Goal: Book appointment/travel/reservation

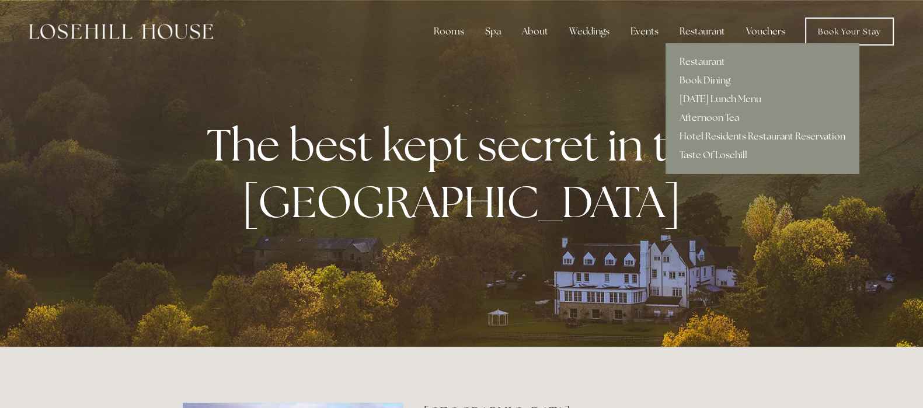
click at [707, 30] on div "Restaurant" at bounding box center [702, 31] width 64 height 23
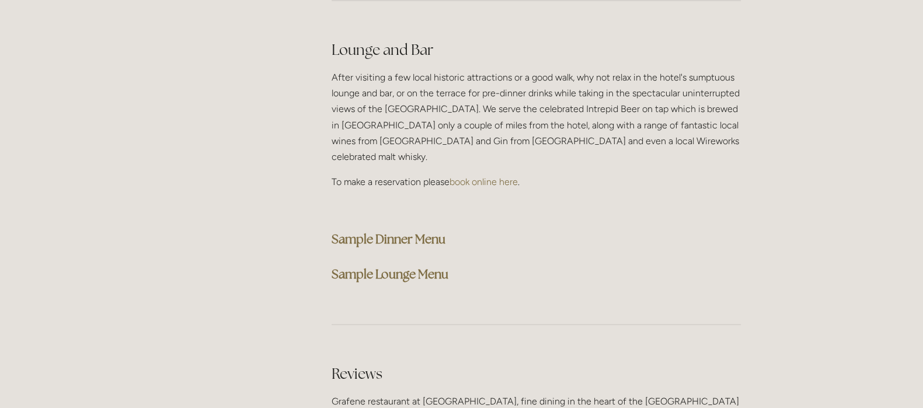
scroll to position [2992, 0]
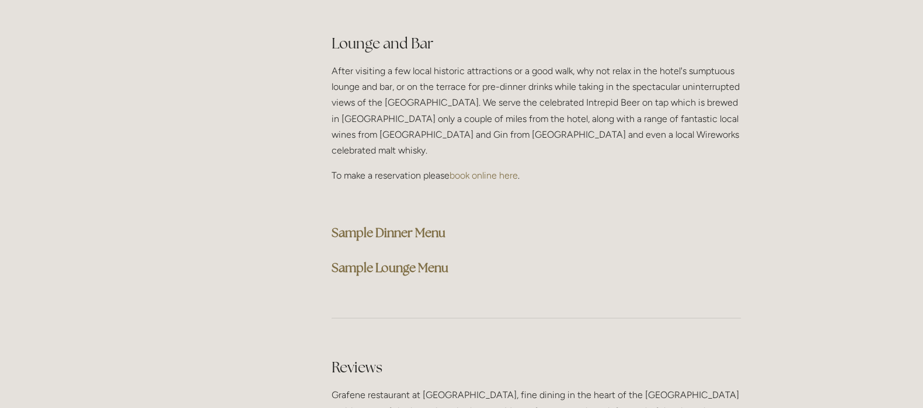
click at [406, 225] on strong "Sample Dinner Menu" at bounding box center [389, 233] width 114 height 16
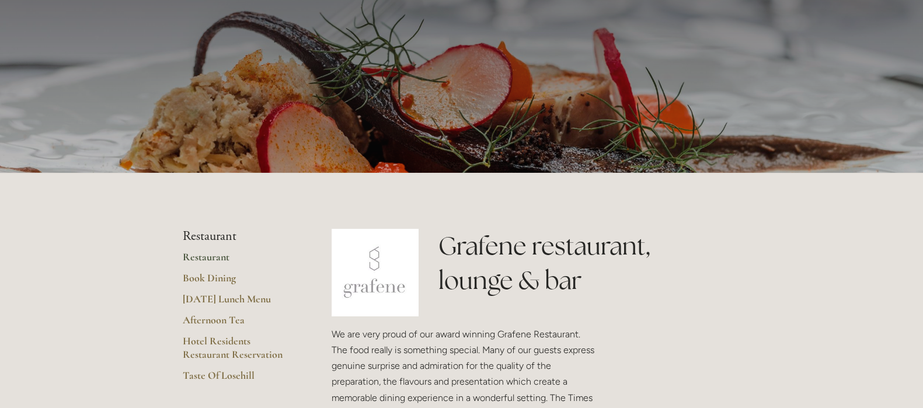
scroll to position [0, 0]
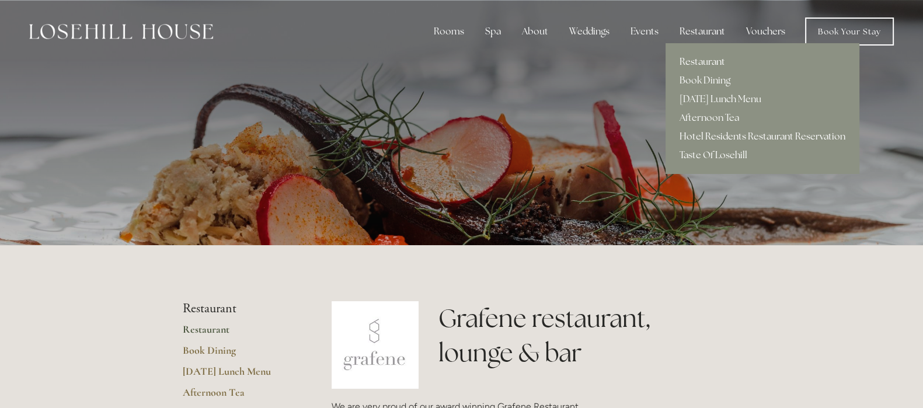
click at [724, 135] on link "Hotel Residents Restaurant Reservation" at bounding box center [763, 136] width 194 height 19
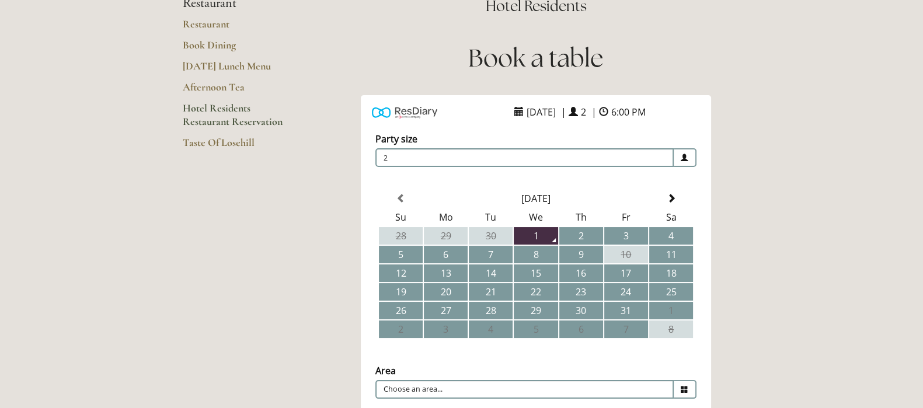
scroll to position [145, 0]
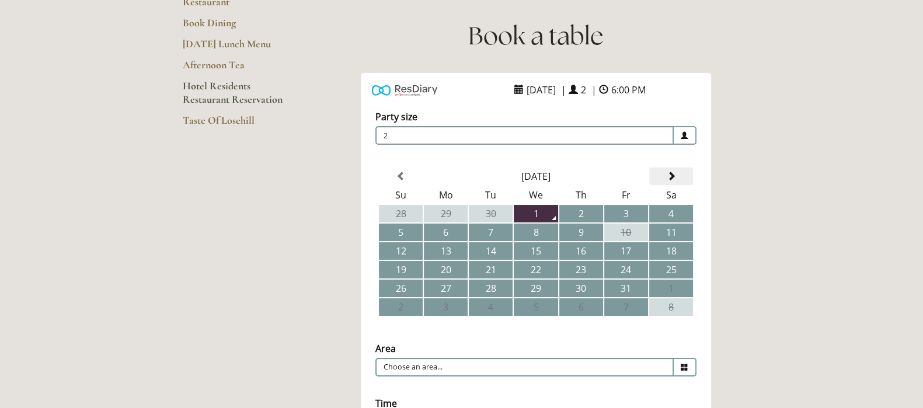
click at [678, 175] on th at bounding box center [671, 177] width 44 height 18
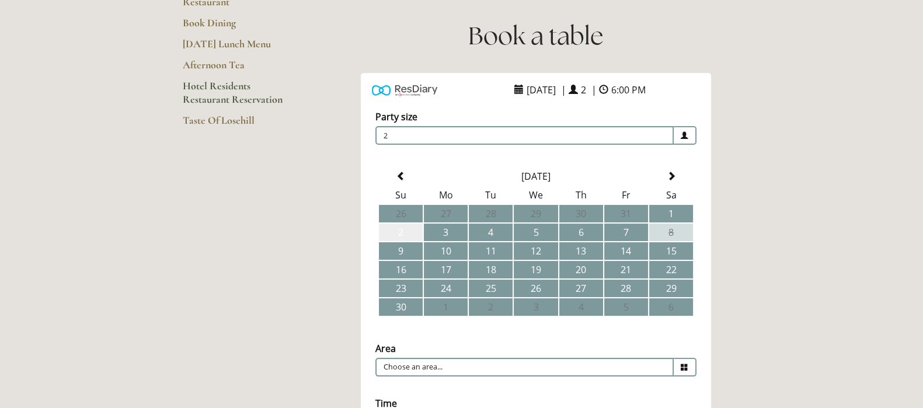
click at [403, 231] on td "2" at bounding box center [401, 233] width 44 height 18
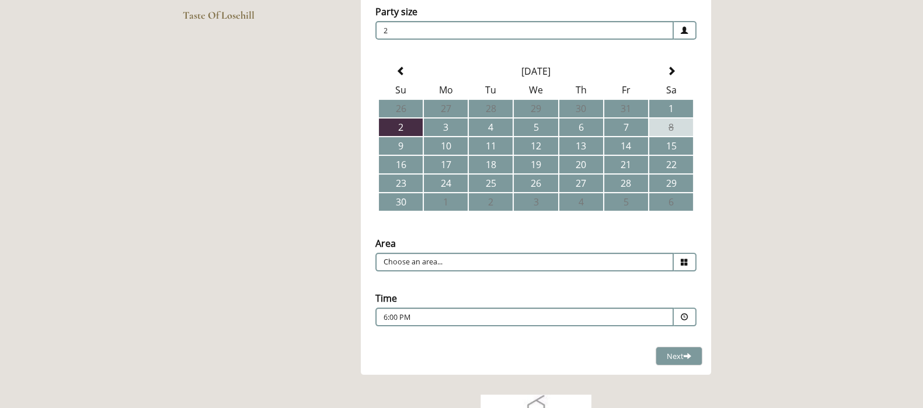
scroll to position [291, 0]
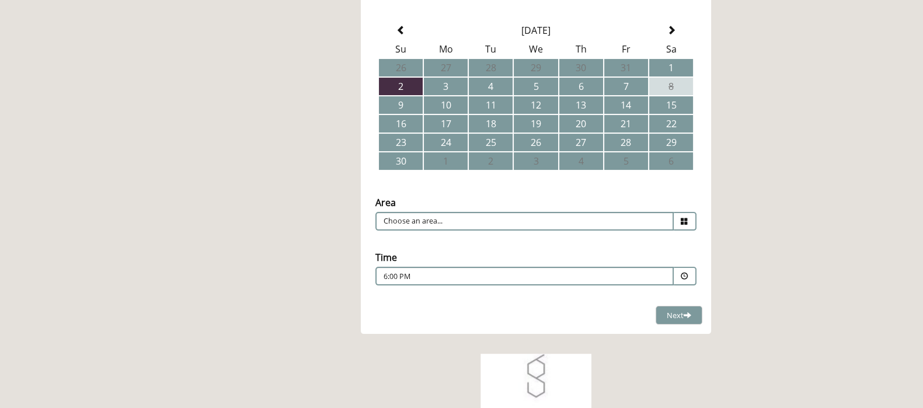
click at [680, 220] on span at bounding box center [685, 221] width 23 height 19
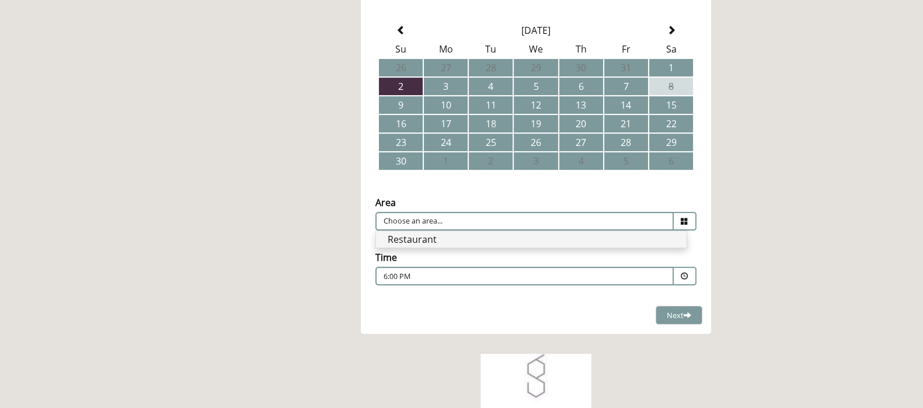
click at [562, 236] on li "Restaurant" at bounding box center [531, 239] width 311 height 16
type input "Restaurant"
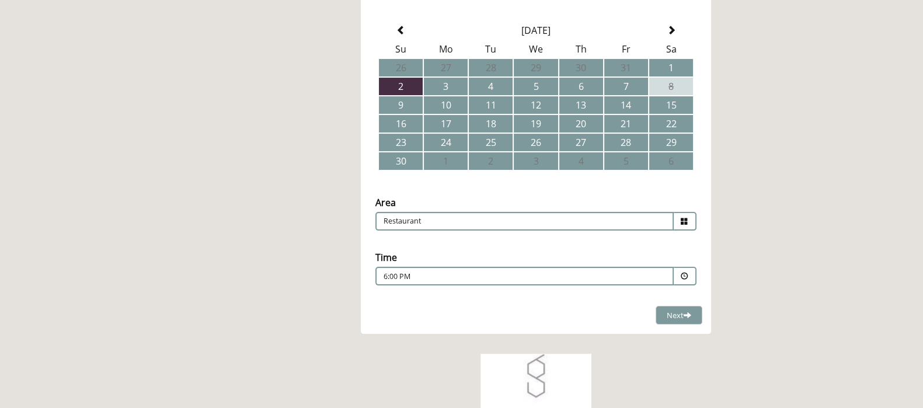
click at [684, 273] on span at bounding box center [685, 277] width 8 height 8
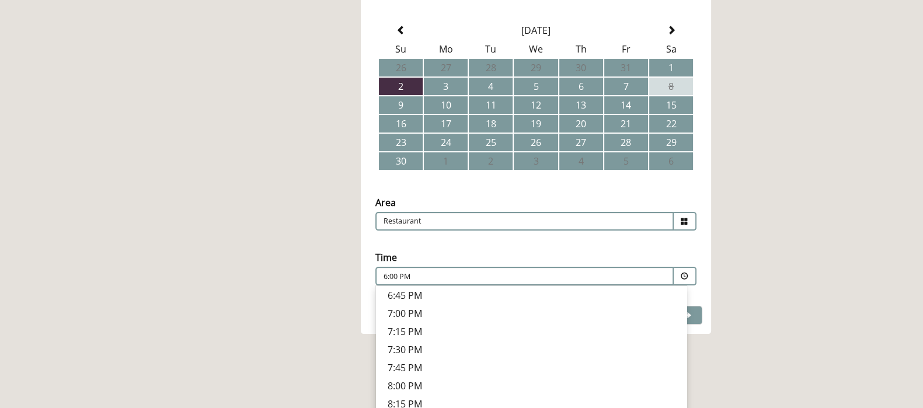
scroll to position [452, 0]
click at [404, 366] on p "7:45 PM" at bounding box center [531, 367] width 287 height 13
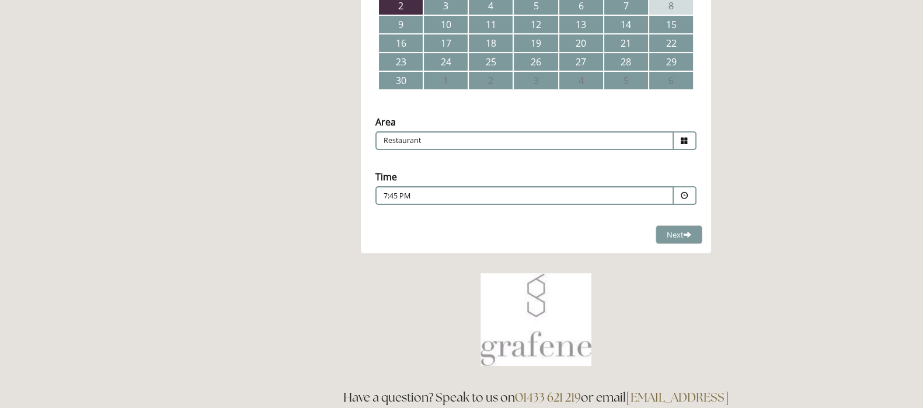
scroll to position [365, 0]
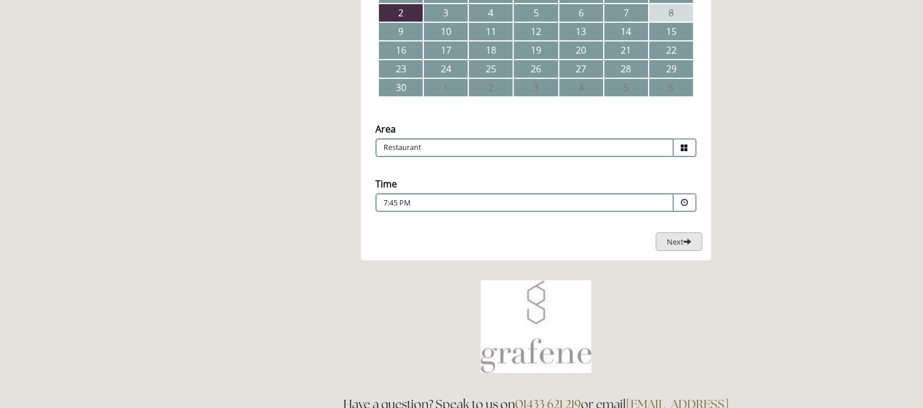
click at [684, 243] on span at bounding box center [688, 242] width 8 height 8
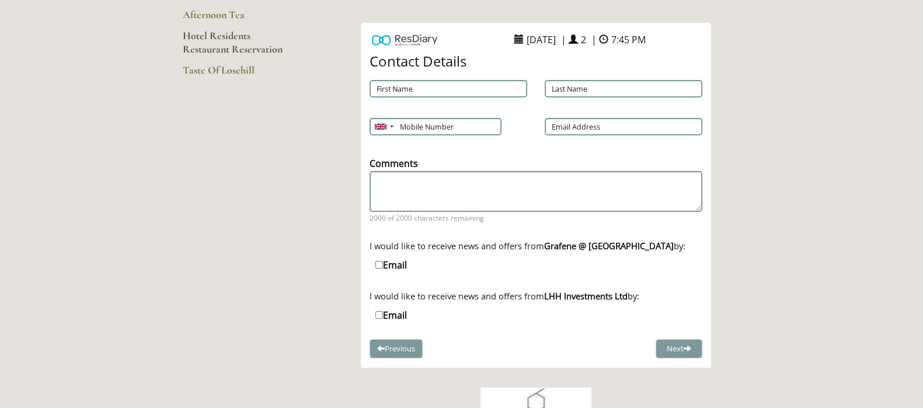
scroll to position [219, 0]
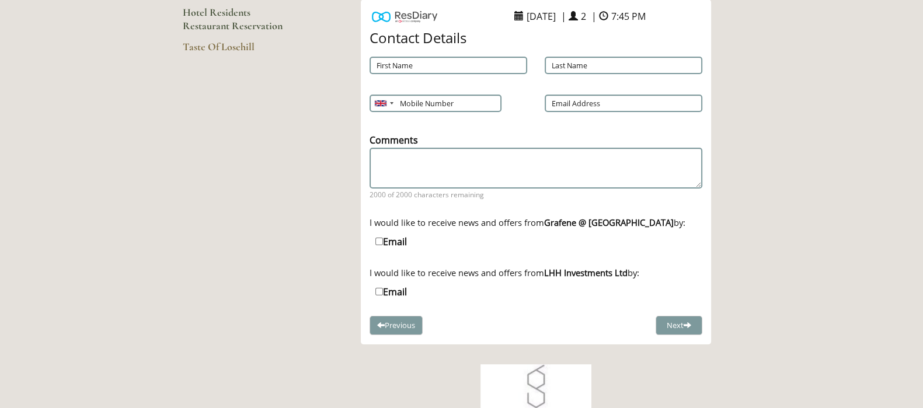
click at [641, 16] on span "7:45 PM" at bounding box center [628, 16] width 40 height 19
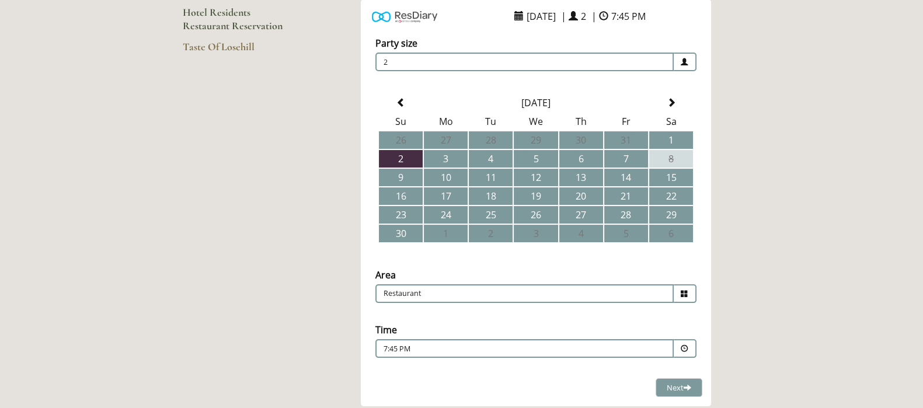
click at [573, 345] on p "7:45 PM" at bounding box center [489, 349] width 211 height 11
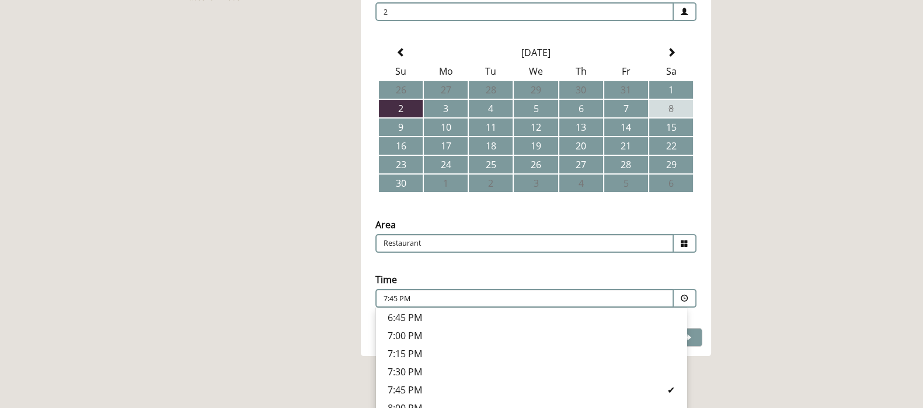
scroll to position [291, 0]
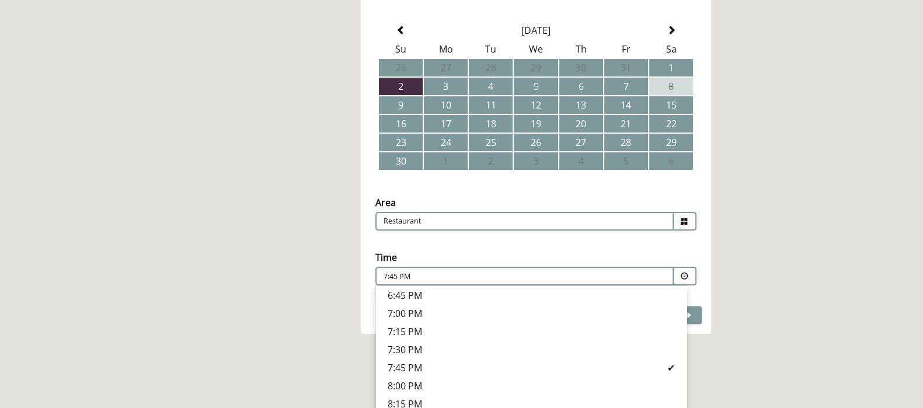
click at [407, 344] on p "7:30 PM" at bounding box center [531, 349] width 287 height 13
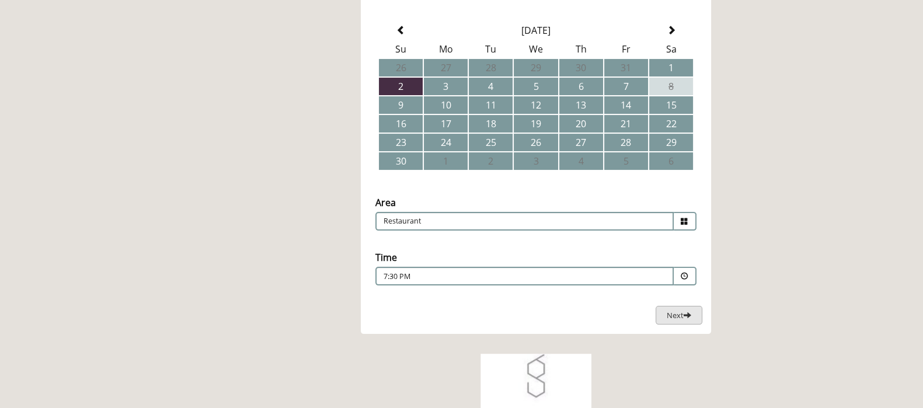
click at [685, 313] on span at bounding box center [688, 315] width 8 height 8
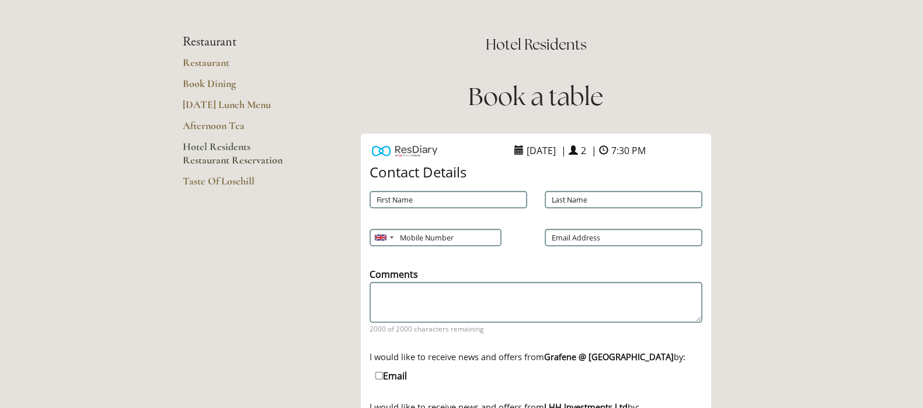
scroll to position [158, 0]
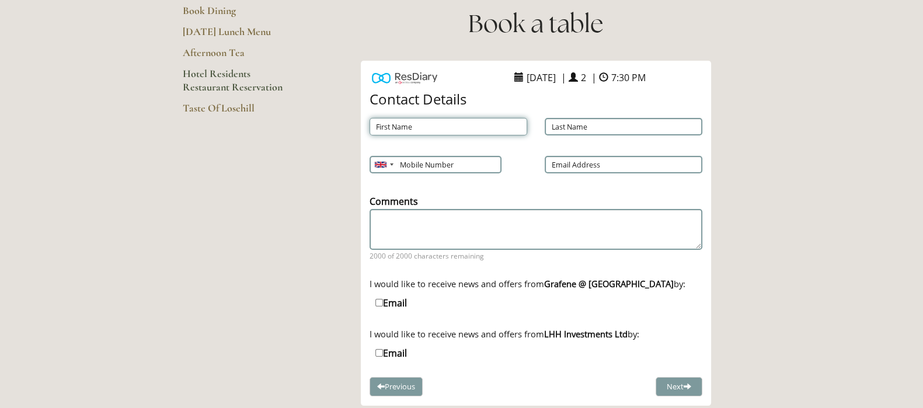
click at [399, 123] on input "First Name" at bounding box center [449, 127] width 158 height 18
type input "Lorraine"
type input "Levin"
type input "07944567041"
type input "m.levin@sky.com"
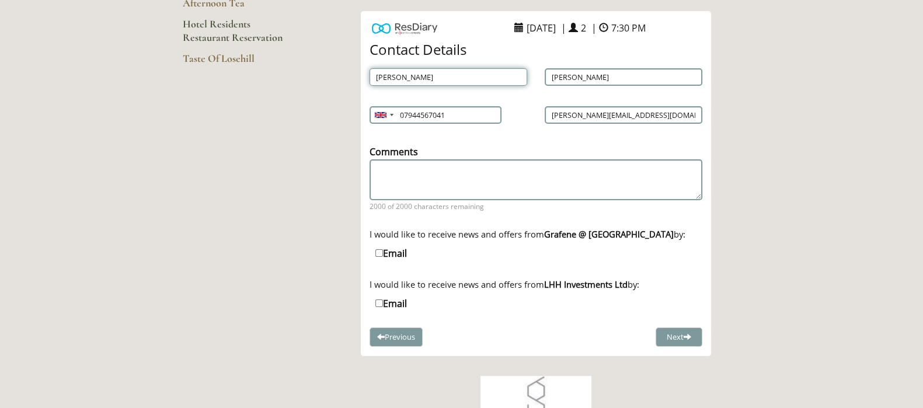
scroll to position [230, 0]
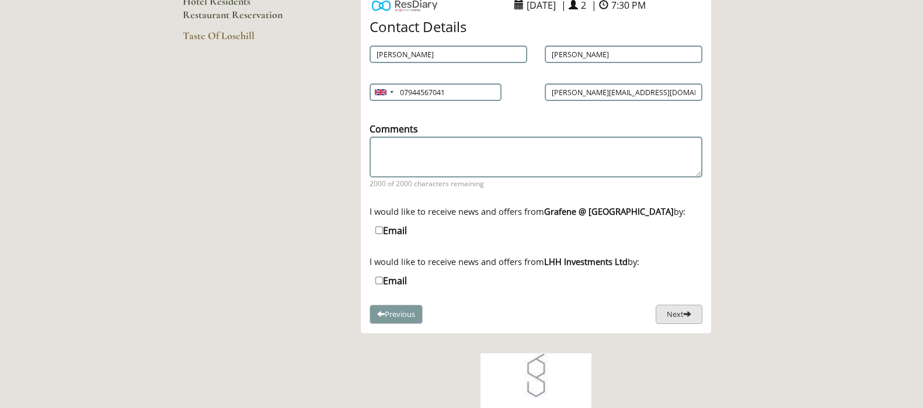
click at [691, 312] on span at bounding box center [688, 314] width 8 height 8
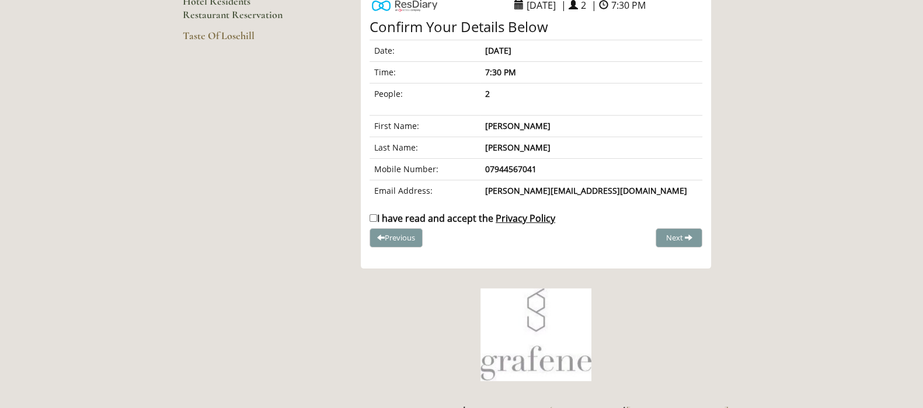
click at [374, 215] on input "I have read and accept the Privacy Policy" at bounding box center [374, 218] width 8 height 8
checkbox input "true"
click at [660, 236] on span "Complete Booking" at bounding box center [653, 237] width 64 height 11
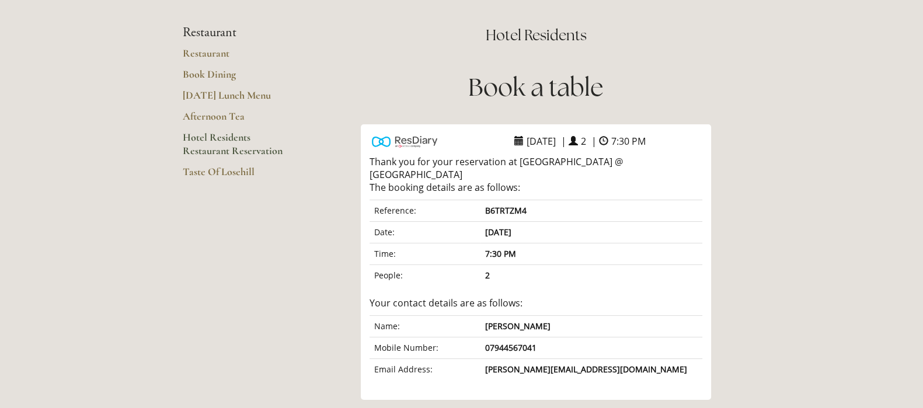
scroll to position [12, 0]
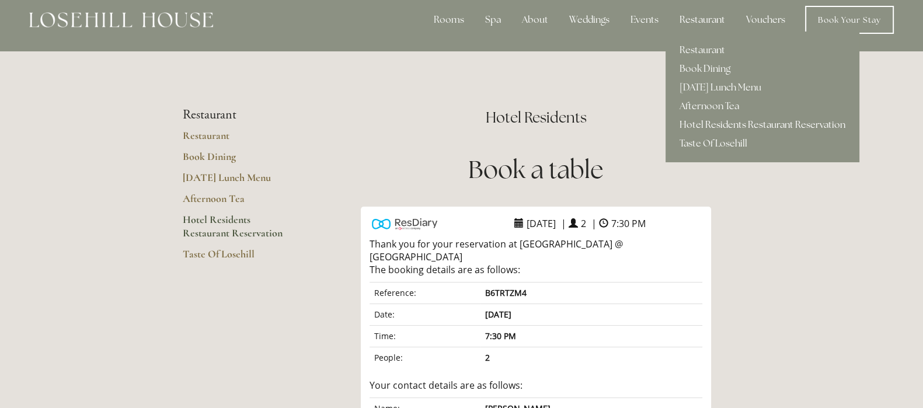
click at [719, 126] on link "Hotel Residents Restaurant Reservation" at bounding box center [763, 125] width 194 height 19
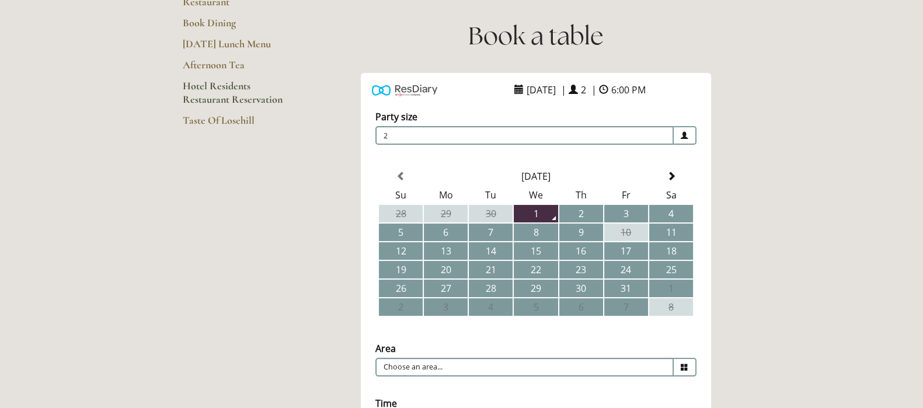
scroll to position [219, 0]
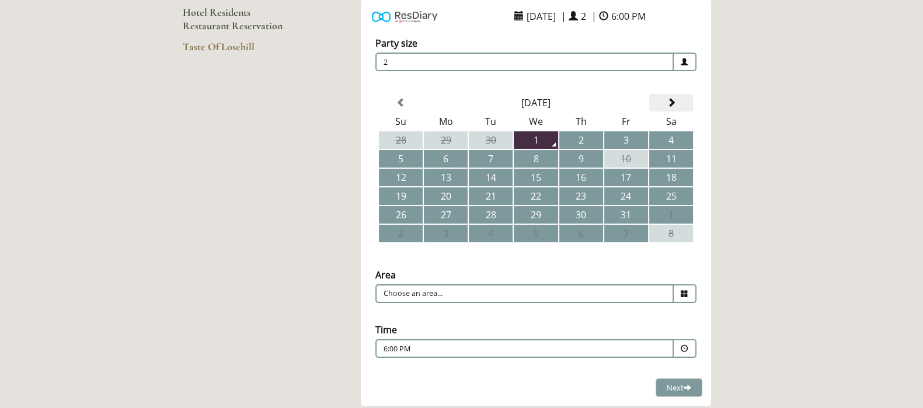
click at [660, 104] on th at bounding box center [671, 103] width 44 height 18
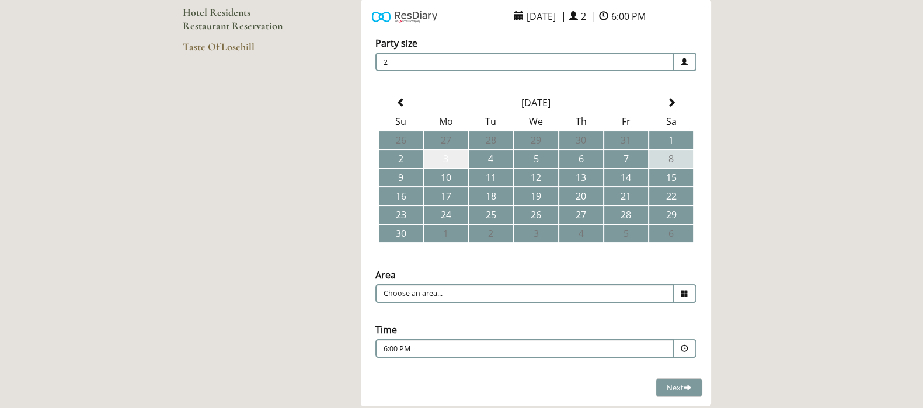
click at [449, 159] on td "3" at bounding box center [446, 159] width 44 height 18
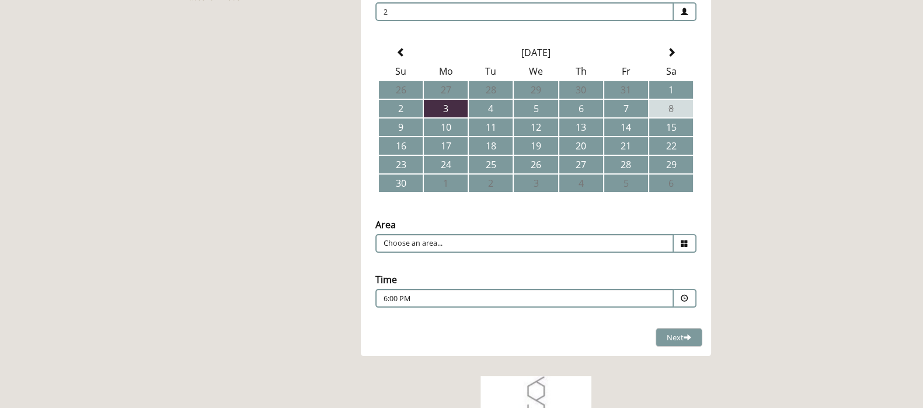
scroll to position [291, 0]
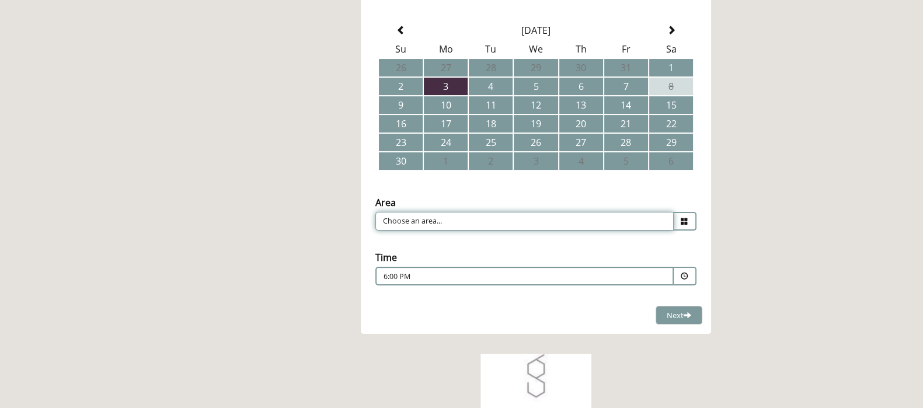
click at [661, 221] on input "Choose an area..." at bounding box center [524, 221] width 298 height 19
click at [639, 233] on li "Restaurant" at bounding box center [531, 239] width 311 height 16
type input "Restaurant"
click at [654, 277] on div "6:00 PM Combined Shape Join Standby List" at bounding box center [525, 280] width 282 height 16
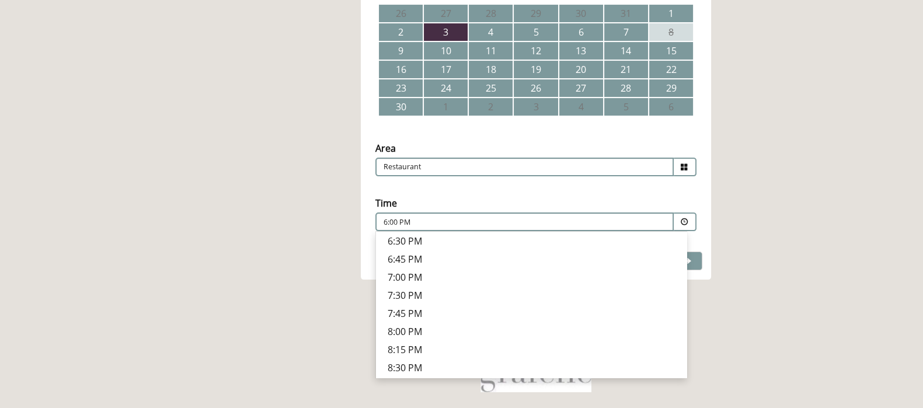
scroll to position [365, 0]
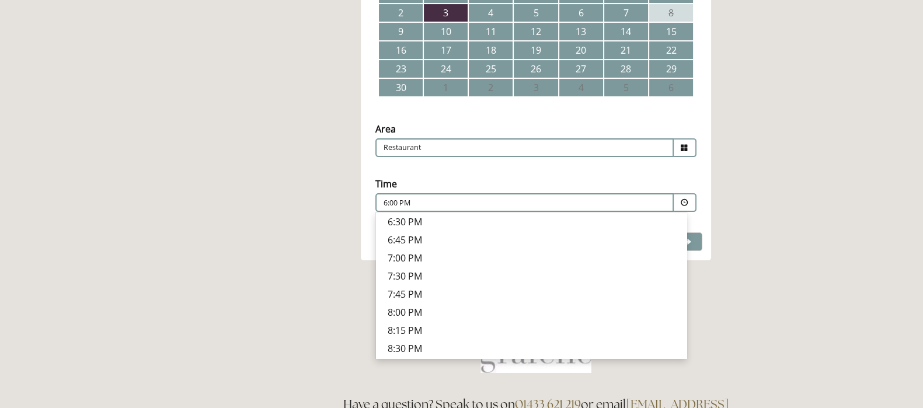
click at [410, 270] on p "7:30 PM" at bounding box center [531, 276] width 287 height 13
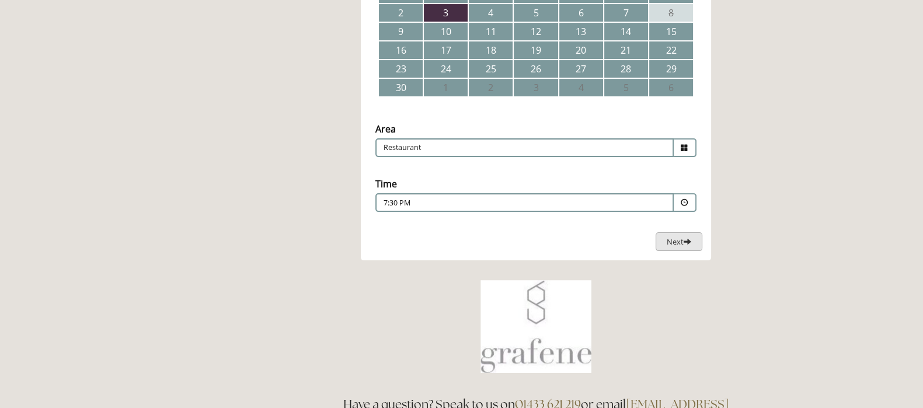
click at [689, 243] on span at bounding box center [688, 242] width 8 height 8
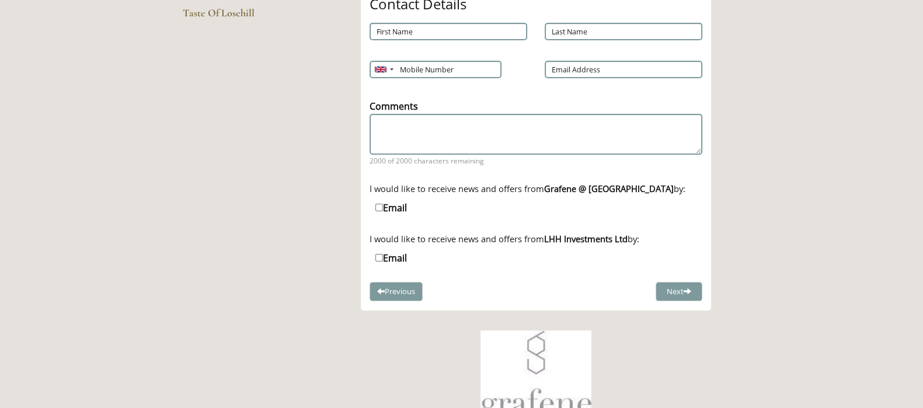
scroll to position [230, 0]
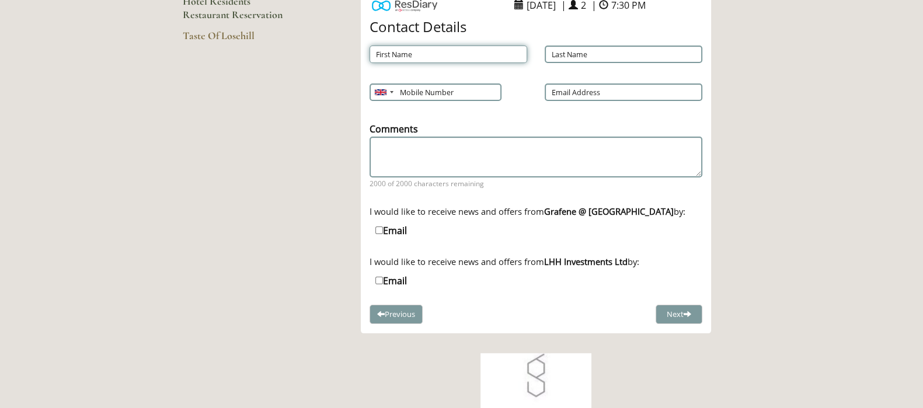
click at [413, 53] on input "First Name" at bounding box center [449, 55] width 158 height 18
type input "Lorraine"
type input "Levin"
type input "07944567041"
type input "m.levin@sky.com"
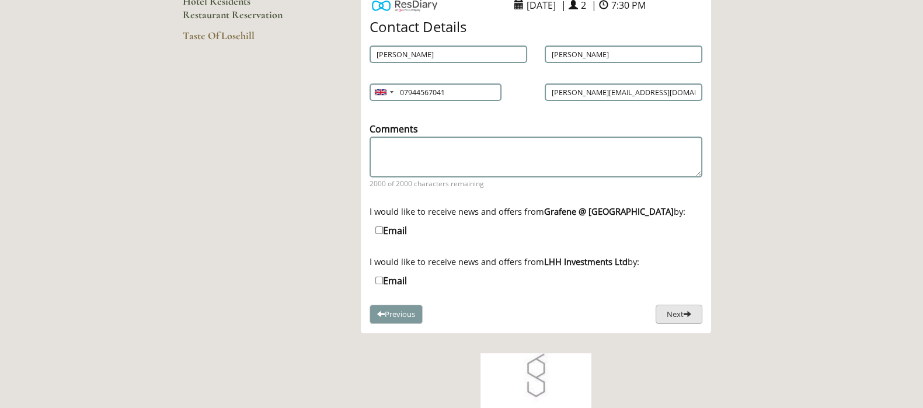
click at [689, 310] on span at bounding box center [688, 314] width 8 height 8
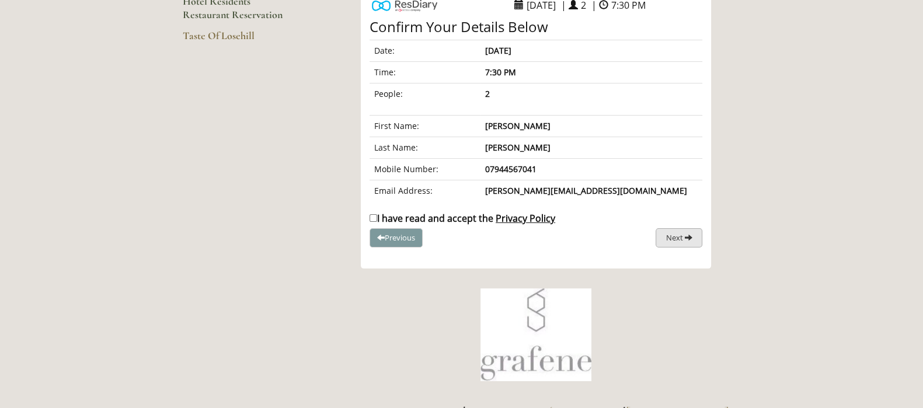
click at [677, 236] on span "Next" at bounding box center [674, 237] width 17 height 11
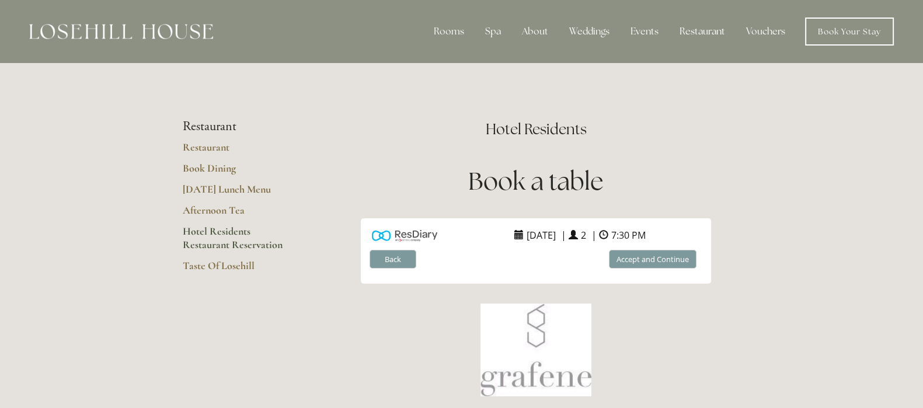
scroll to position [0, 0]
click at [665, 259] on button "Accept and Continue" at bounding box center [653, 259] width 88 height 19
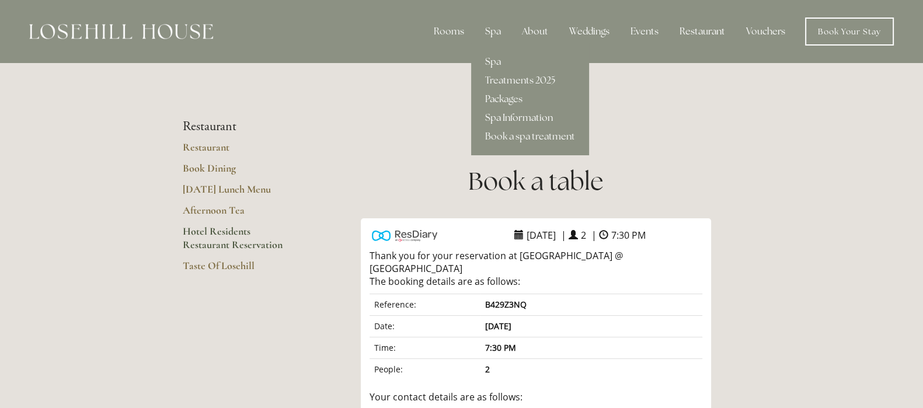
click at [513, 116] on link "Spa Information" at bounding box center [530, 118] width 118 height 19
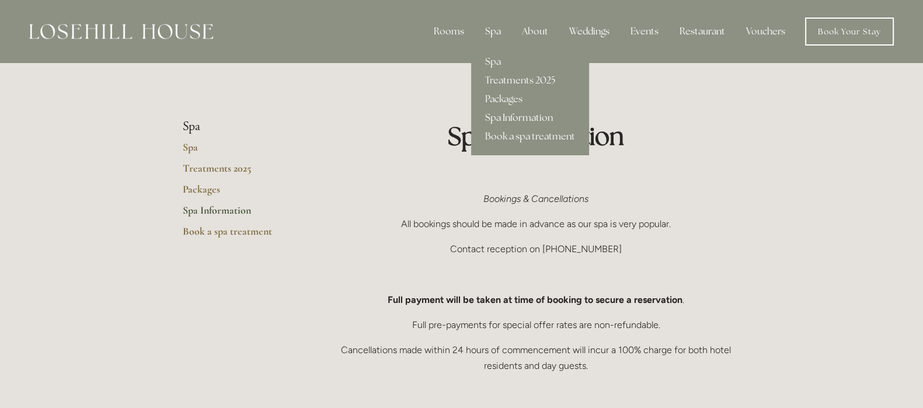
click at [494, 28] on div "Spa" at bounding box center [493, 31] width 34 height 23
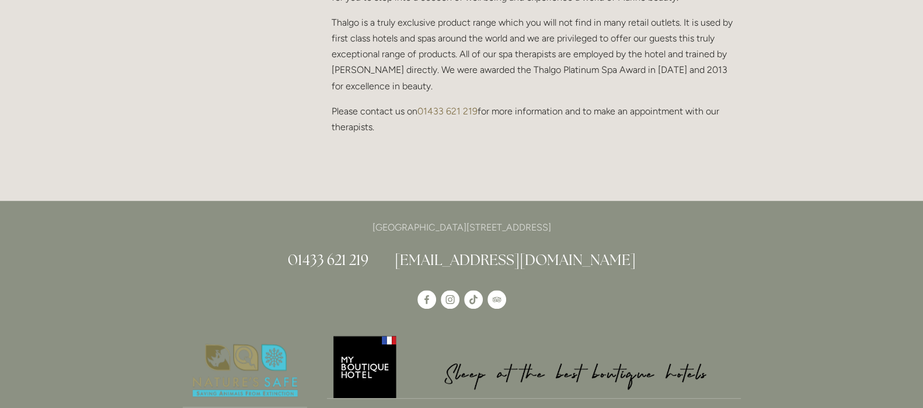
scroll to position [1192, 0]
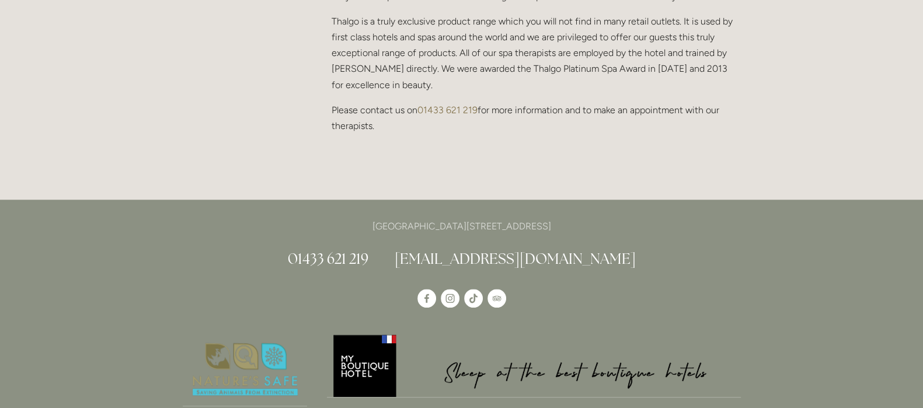
drag, startPoint x: 603, startPoint y: 171, endPoint x: 324, endPoint y: 169, distance: 279.1
click at [324, 218] on p "[GEOGRAPHIC_DATA][STREET_ADDRESS]" at bounding box center [462, 226] width 558 height 16
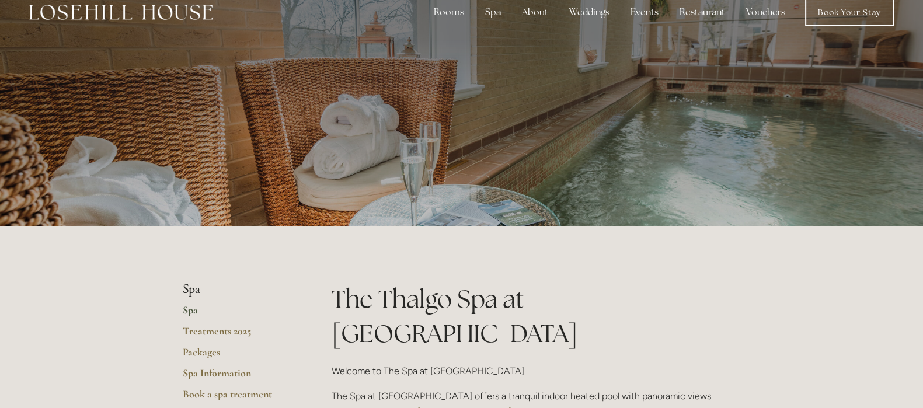
scroll to position [0, 0]
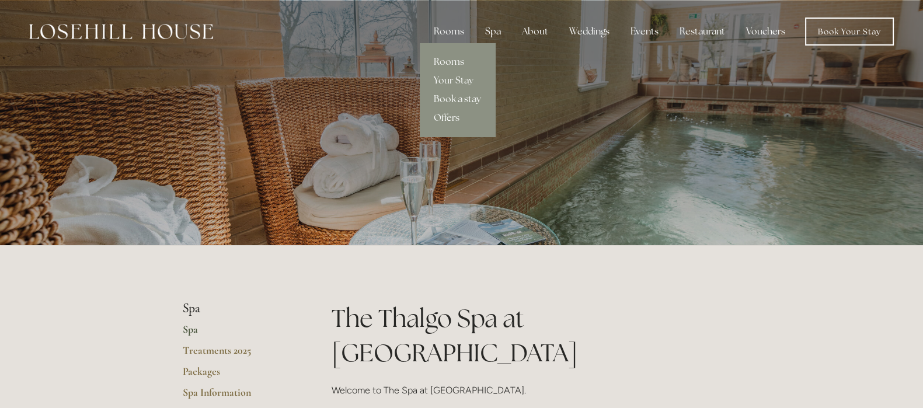
click at [455, 60] on link "Rooms" at bounding box center [457, 62] width 75 height 19
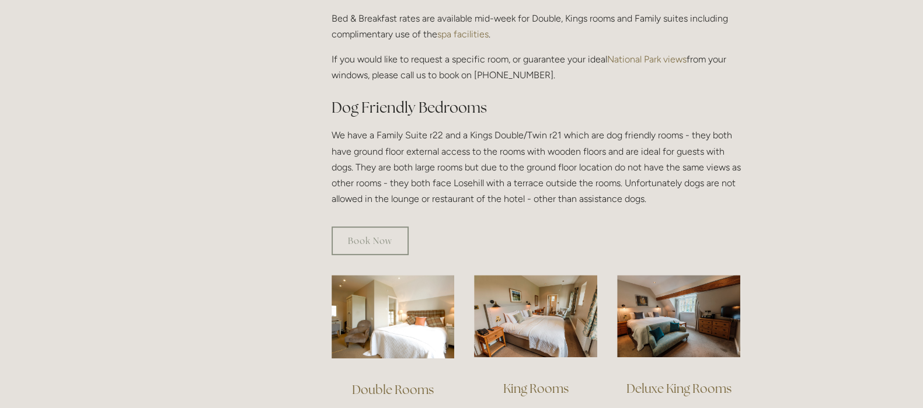
scroll to position [730, 0]
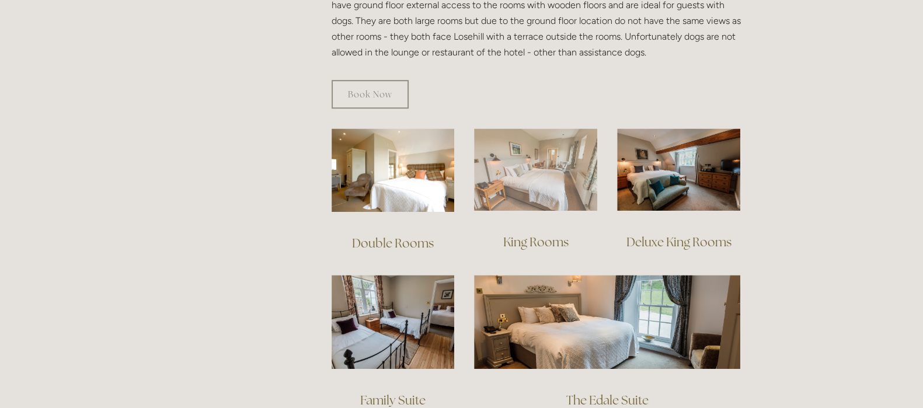
click at [548, 155] on img at bounding box center [535, 169] width 123 height 82
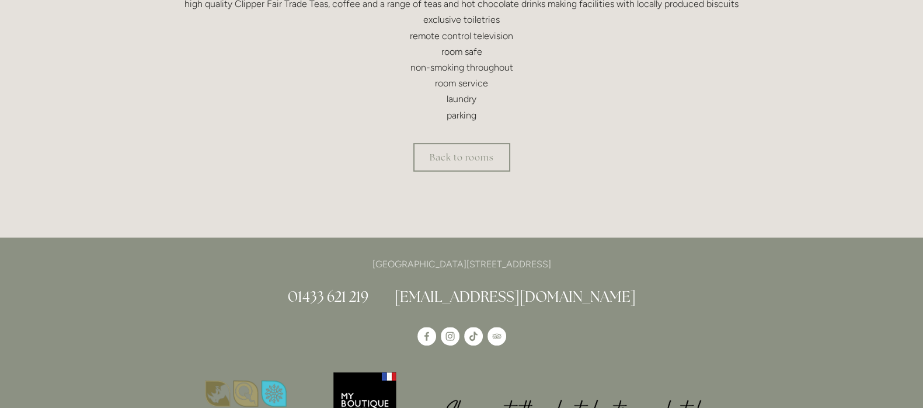
scroll to position [510, 0]
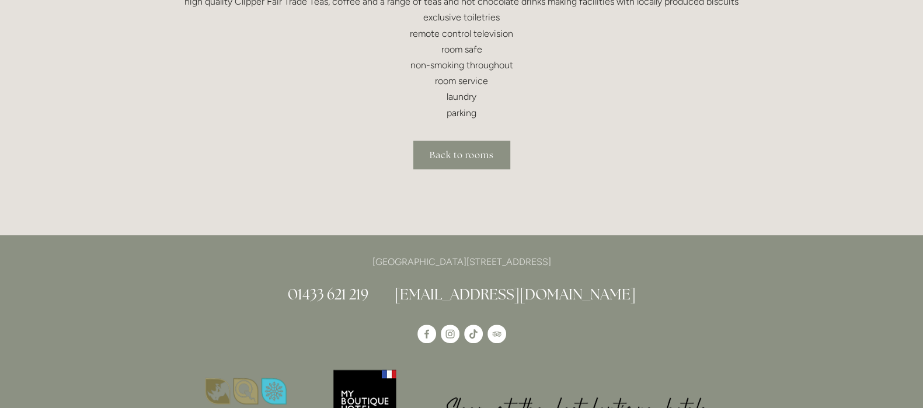
click at [490, 151] on link "Back to rooms" at bounding box center [461, 155] width 97 height 29
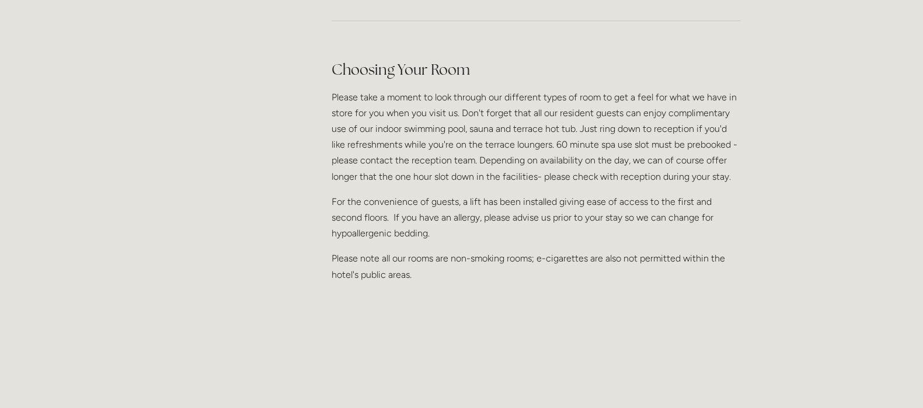
scroll to position [1387, 0]
